Goal: Task Accomplishment & Management: Manage account settings

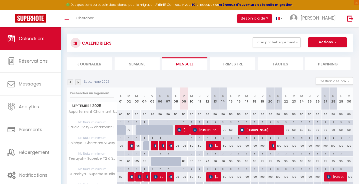
scroll to position [33, 0]
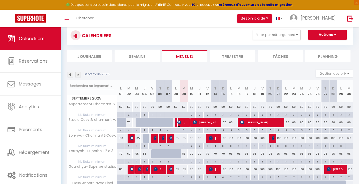
click at [178, 123] on img at bounding box center [179, 122] width 4 height 4
select select "OK"
select select "KO"
select select "0"
select select "1"
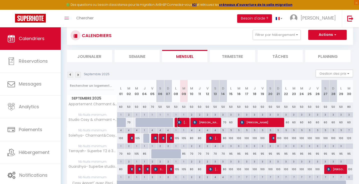
select select "1"
select select
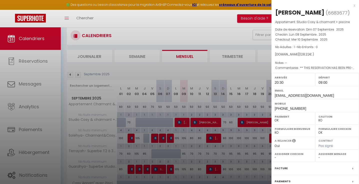
click at [178, 123] on div at bounding box center [179, 92] width 359 height 184
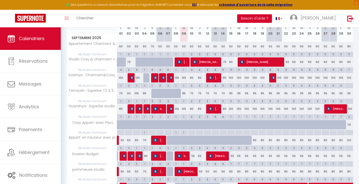
scroll to position [94, 0]
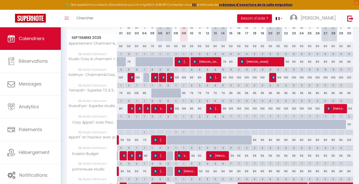
click at [182, 155] on span "Saint-clair Isailyss" at bounding box center [182, 156] width 10 height 10
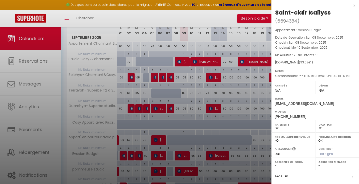
click at [182, 155] on div at bounding box center [179, 92] width 359 height 184
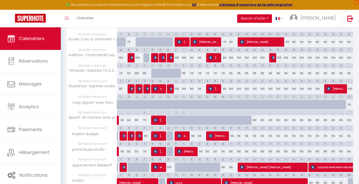
scroll to position [114, 0]
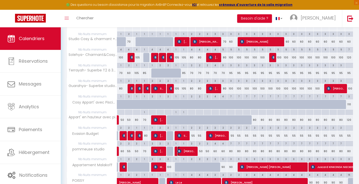
click at [183, 153] on span "[PERSON_NAME]" at bounding box center [186, 151] width 18 height 10
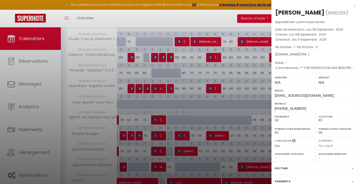
click at [183, 153] on div at bounding box center [179, 92] width 359 height 184
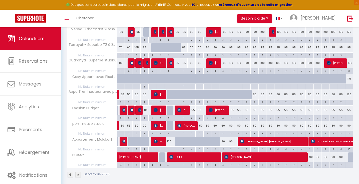
scroll to position [144, 0]
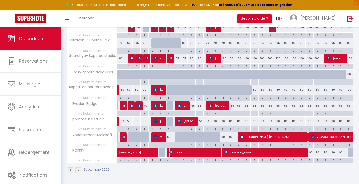
click at [183, 154] on span "Le Le" at bounding box center [193, 152] width 49 height 10
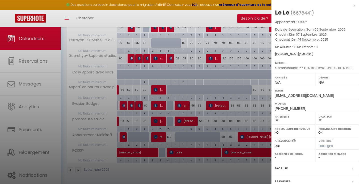
click at [183, 154] on div at bounding box center [179, 92] width 359 height 184
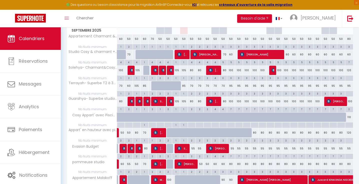
scroll to position [91, 0]
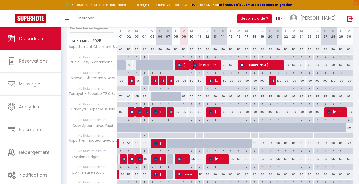
click at [198, 68] on span "[PERSON_NAME]" at bounding box center [206, 65] width 26 height 10
select select "1"
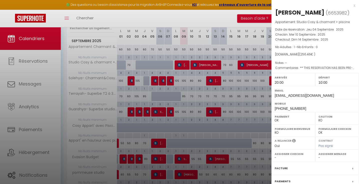
click at [198, 68] on div at bounding box center [179, 92] width 359 height 184
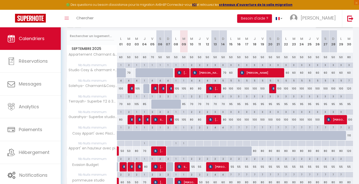
scroll to position [79, 0]
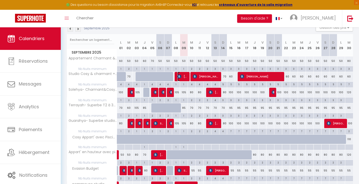
click at [184, 73] on span "[PERSON_NAME]" at bounding box center [182, 77] width 10 height 10
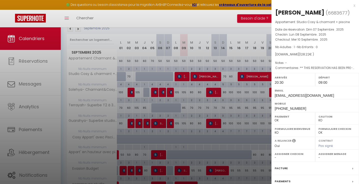
click at [184, 73] on div at bounding box center [179, 92] width 359 height 184
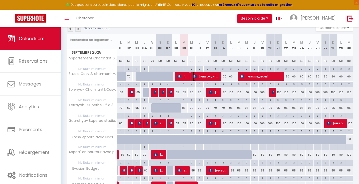
click at [197, 77] on span "[PERSON_NAME]" at bounding box center [206, 77] width 26 height 10
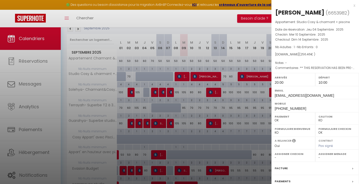
click at [197, 77] on div at bounding box center [179, 92] width 359 height 184
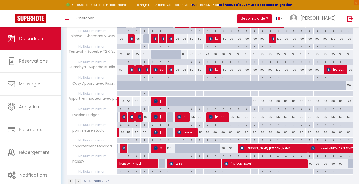
scroll to position [144, 0]
